Goal: Register for event/course

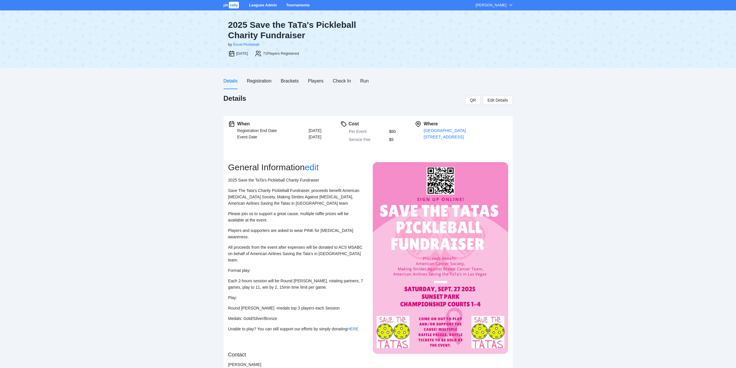
click at [298, 5] on link "Tournaments" at bounding box center [297, 5] width 23 height 4
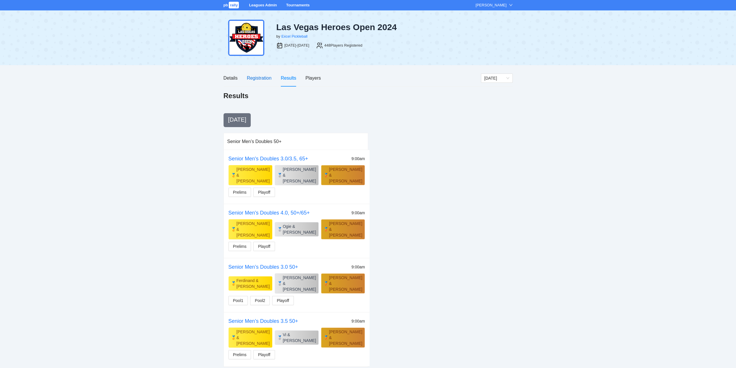
click at [257, 78] on div "Registration" at bounding box center [259, 77] width 25 height 7
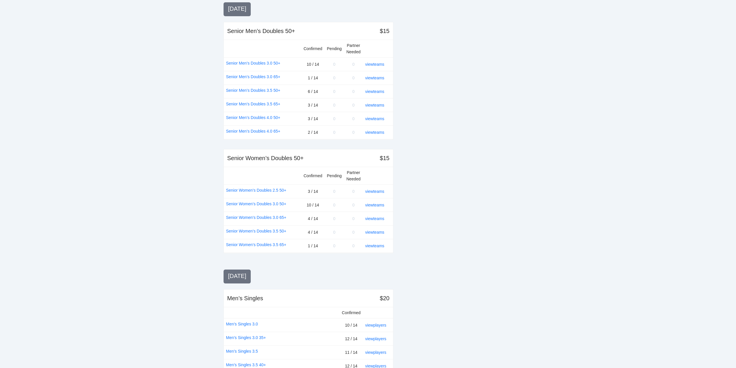
scroll to position [145, 0]
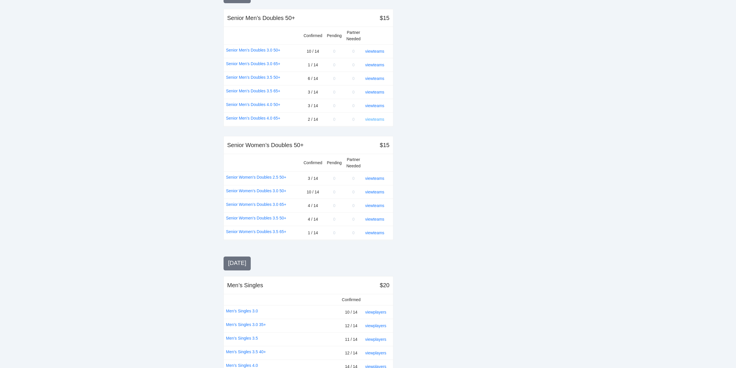
click at [372, 117] on link "view teams" at bounding box center [374, 119] width 19 height 5
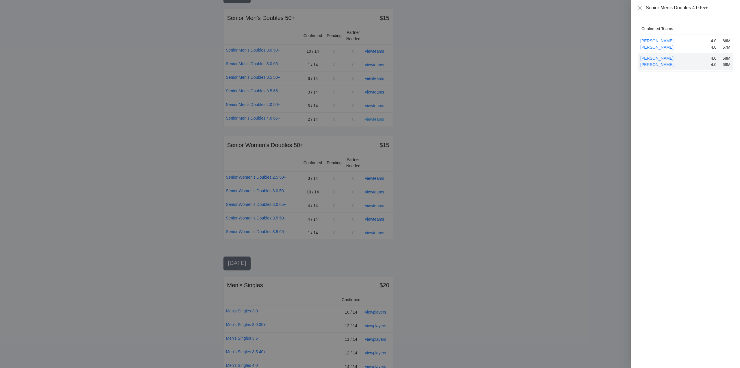
click at [372, 117] on div at bounding box center [370, 184] width 740 height 368
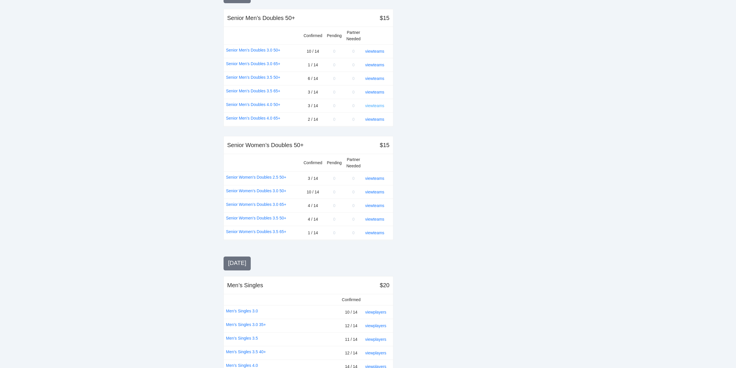
click at [371, 105] on link "view teams" at bounding box center [374, 105] width 19 height 5
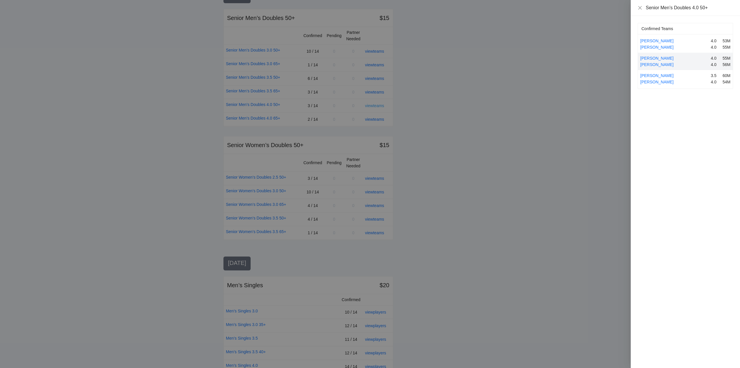
click at [371, 105] on div at bounding box center [370, 184] width 740 height 368
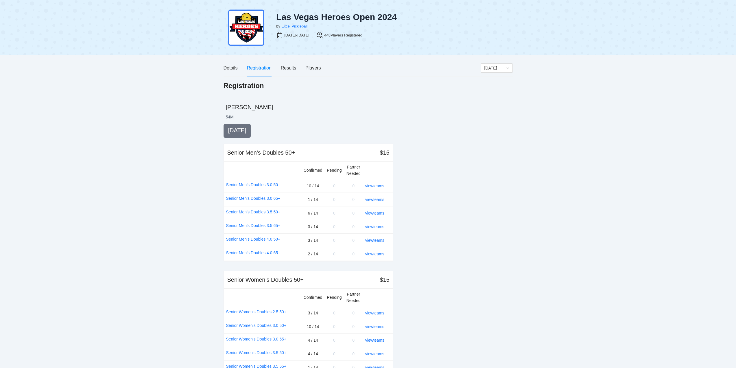
scroll to position [0, 0]
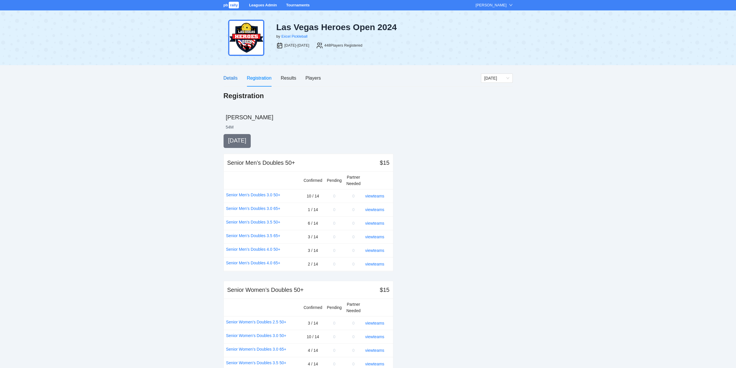
click at [227, 78] on div "Details" at bounding box center [231, 77] width 14 height 7
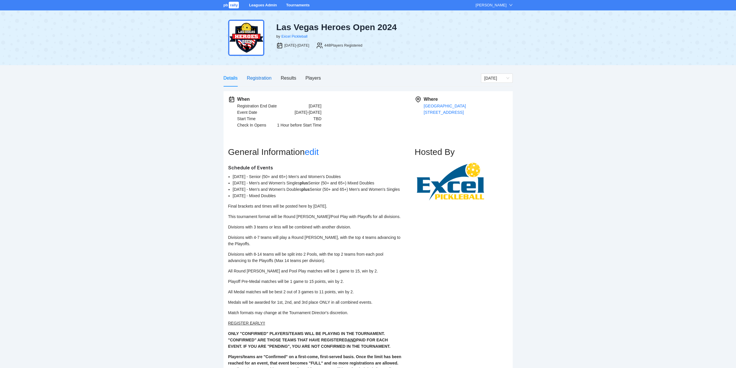
click at [258, 78] on div "Registration" at bounding box center [259, 77] width 25 height 7
